Goal: Transaction & Acquisition: Obtain resource

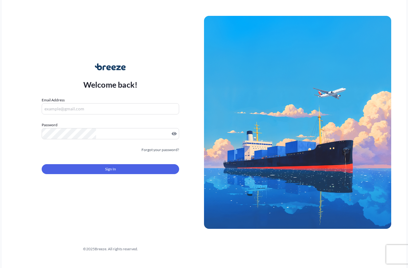
click at [138, 93] on div "Welcome back! Email Address Password Must include: Upper & lower case letters S…" at bounding box center [110, 122] width 187 height 143
click at [121, 110] on input "Email Address" at bounding box center [110, 108] width 137 height 11
type input "[EMAIL_ADDRESS][DOMAIN_NAME]"
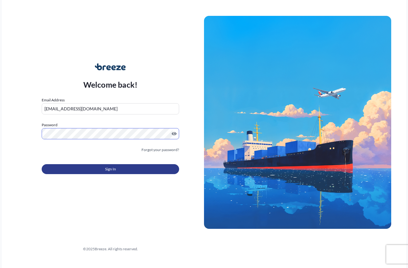
click at [96, 170] on button "Sign In" at bounding box center [110, 169] width 137 height 10
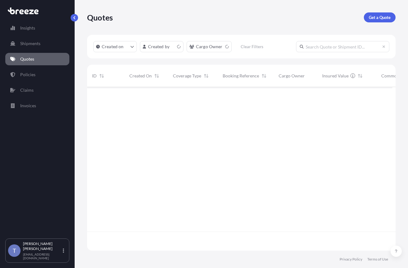
scroll to position [156, 301]
click at [377, 17] on p "Get a Quote" at bounding box center [380, 17] width 22 height 6
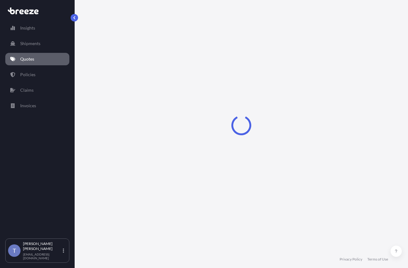
select select "Sea"
select select "1"
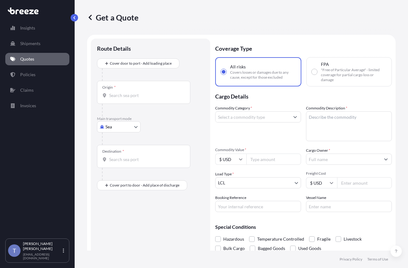
scroll to position [11, 0]
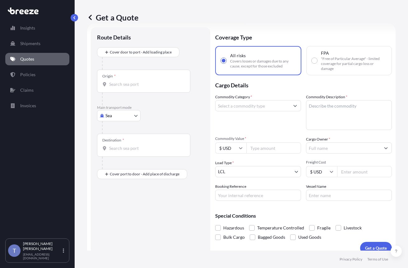
drag, startPoint x: 125, startPoint y: 143, endPoint x: 128, endPoint y: 132, distance: 10.6
click at [125, 134] on div at bounding box center [153, 127] width 102 height 12
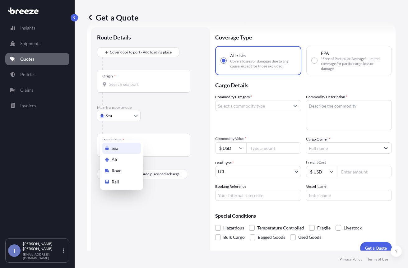
click at [128, 133] on body "Insights Shipments Quotes Policies Claims Invoices T [PERSON_NAME] [EMAIL_ADDRE…" at bounding box center [204, 157] width 408 height 315
click at [127, 175] on div "Road" at bounding box center [121, 170] width 39 height 11
select select "Road"
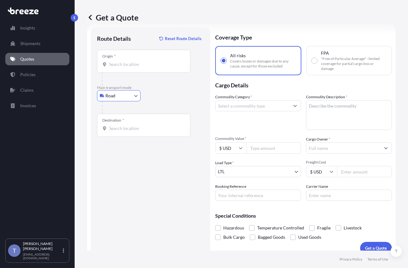
click at [129, 73] on div "Origin *" at bounding box center [143, 61] width 93 height 23
click at [129, 67] on input "Origin *" at bounding box center [145, 64] width 73 height 6
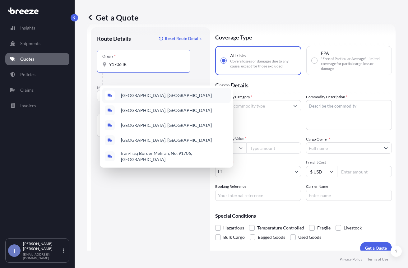
click at [156, 96] on span "[GEOGRAPHIC_DATA], [GEOGRAPHIC_DATA]" at bounding box center [166, 95] width 91 height 6
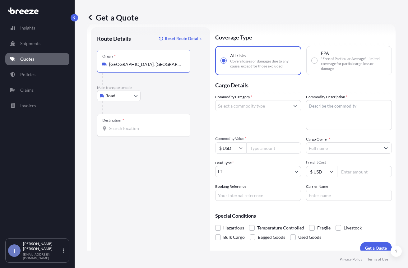
type input "[GEOGRAPHIC_DATA], [GEOGRAPHIC_DATA]"
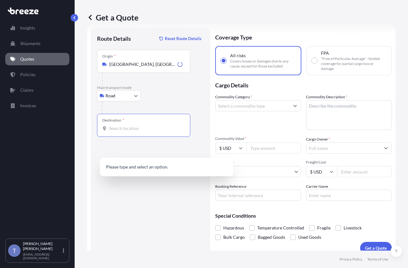
click at [137, 132] on input "Destination *" at bounding box center [145, 128] width 73 height 6
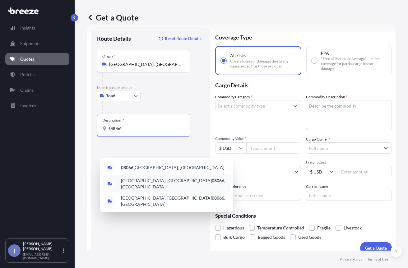
click at [151, 189] on span "[GEOGRAPHIC_DATA] , [GEOGRAPHIC_DATA]" at bounding box center [174, 184] width 107 height 12
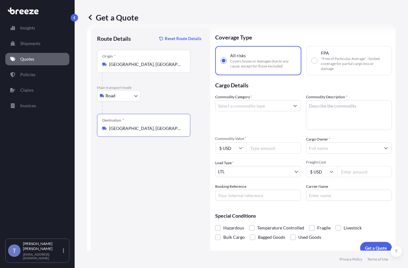
type input "[GEOGRAPHIC_DATA], [GEOGRAPHIC_DATA]"
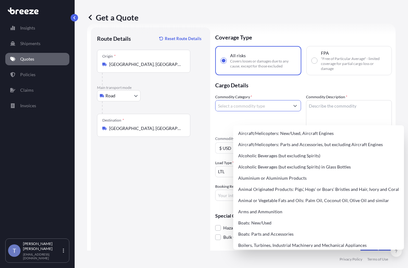
click at [258, 111] on input "Commodity Category *" at bounding box center [253, 105] width 74 height 11
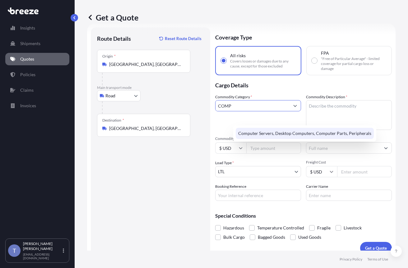
click at [281, 139] on div "Computer Servers, Desktop Computers, Computer Parts, Peripherals" at bounding box center [305, 133] width 138 height 11
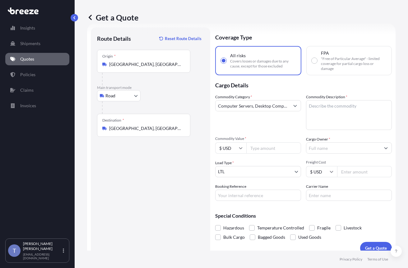
type input "Aircraft/Helicopters: New/Used, Aircraft Engines"
click at [336, 126] on textarea "Commodity Description *" at bounding box center [349, 115] width 86 height 30
paste textarea "Extended Laptop Monitor"
type textarea "Extended Laptop Monitor"
click at [270, 111] on input "Aircraft/Helicopters: New/Used, Aircraft Engines" at bounding box center [253, 105] width 74 height 11
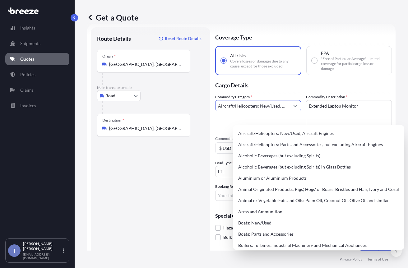
click at [270, 111] on input "Aircraft/Helicopters: New/Used, Aircraft Engines" at bounding box center [253, 105] width 74 height 11
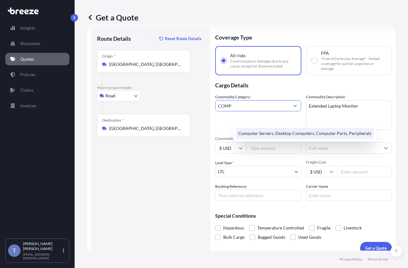
click at [265, 130] on div "Computer Servers, Desktop Computers, Computer Parts, Peripherals" at bounding box center [305, 133] width 138 height 11
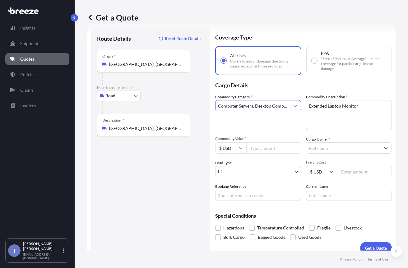
type input "Computer Servers, Desktop Computers, Computer Parts, Peripherals"
click at [273, 130] on div "Commodity Category * Computer Servers, Desktop Computers, Computer Parts, Perip…" at bounding box center [258, 112] width 86 height 36
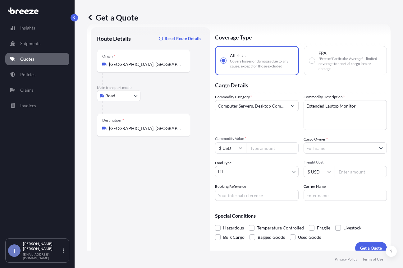
click at [323, 154] on input "Cargo Owner *" at bounding box center [340, 147] width 72 height 11
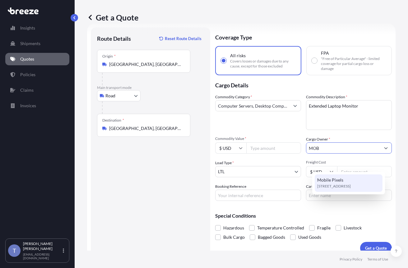
click at [334, 184] on span "[STREET_ADDRESS]" at bounding box center [334, 186] width 34 height 6
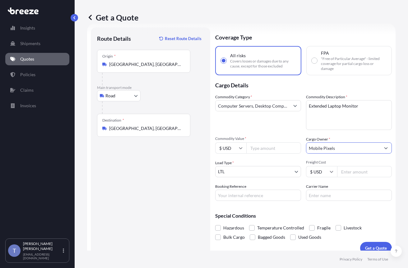
type input "Mobile Pixels"
click at [331, 201] on input "Carrier Name" at bounding box center [349, 195] width 86 height 11
type input "EDI EXPRESS"
click at [267, 201] on input "Booking Reference" at bounding box center [258, 195] width 86 height 11
type input "124842545"
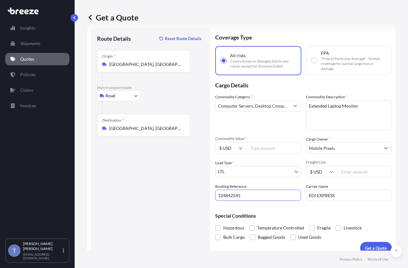
click at [305, 226] on div "Coverage Type All risks Covers losses or damages due to any cause, except for t…" at bounding box center [303, 140] width 177 height 227
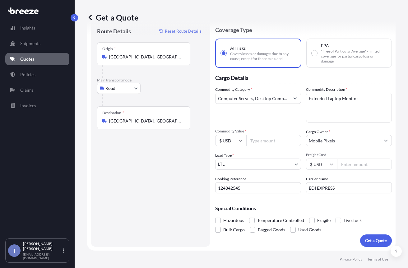
scroll to position [46, 0]
click at [315, 218] on span at bounding box center [312, 221] width 6 height 6
click at [309, 216] on input "Fragile" at bounding box center [309, 216] width 0 height 0
click at [277, 135] on input "Commodity Value *" at bounding box center [273, 140] width 55 height 11
paste input "1349.40"
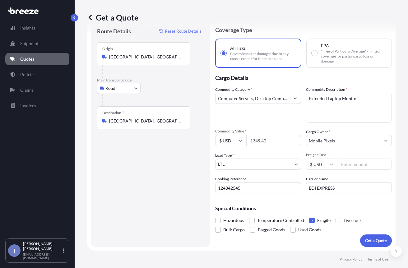
type input "1349.40"
click at [258, 102] on div "Commodity Category * Computer Servers, Desktop Computers, Computer Parts, Perip…" at bounding box center [258, 104] width 86 height 36
click at [351, 159] on input "Freight Cost" at bounding box center [364, 164] width 55 height 11
paste input "301.57"
type input "301.57"
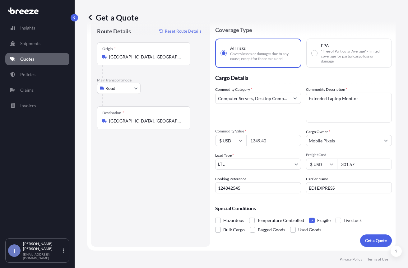
click at [302, 198] on div "Special Conditions Hazardous Temperature Controlled Fragile Livestock Bulk Carg…" at bounding box center [303, 216] width 177 height 36
click at [285, 176] on div "Booking Reference 124842545" at bounding box center [258, 184] width 86 height 17
click at [374, 238] on p "Get a Quote" at bounding box center [376, 241] width 22 height 6
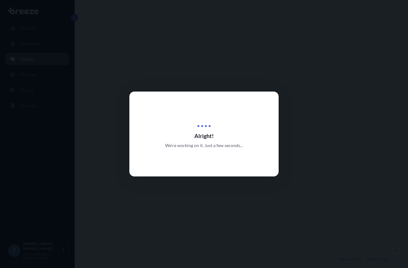
select select "Road"
select select "1"
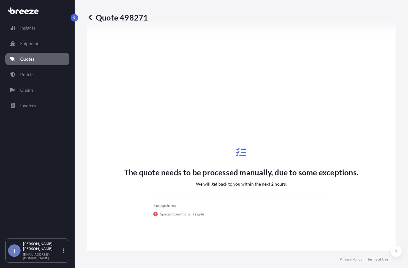
scroll to position [267, 0]
click at [41, 65] on link "Quotes" at bounding box center [37, 59] width 64 height 12
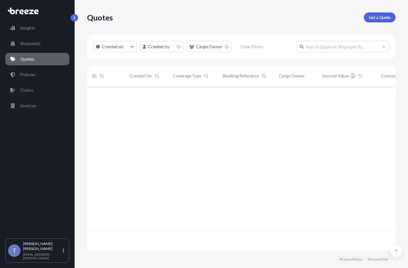
scroll to position [156, 301]
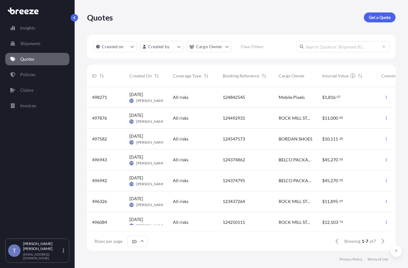
click at [311, 21] on div "Quotes Get a Quote" at bounding box center [241, 17] width 309 height 10
